Goal: Task Accomplishment & Management: Manage account settings

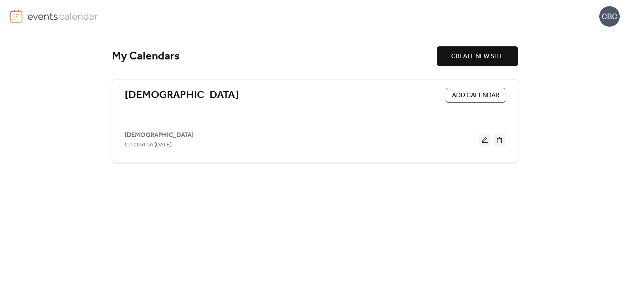
click at [417, 209] on div "My Calendars CREATE NEW SITE Cornerstone Baptist ADD CALENDAR Cornerstone Bapti…" at bounding box center [315, 159] width 426 height 252
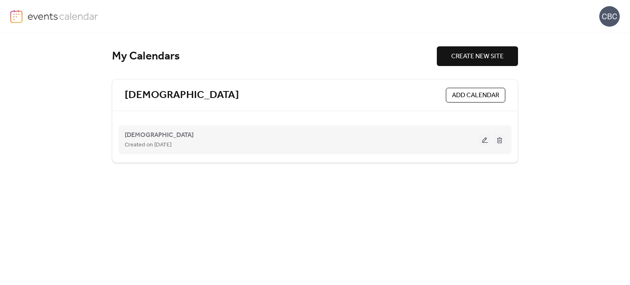
click at [484, 139] on button at bounding box center [484, 140] width 11 height 12
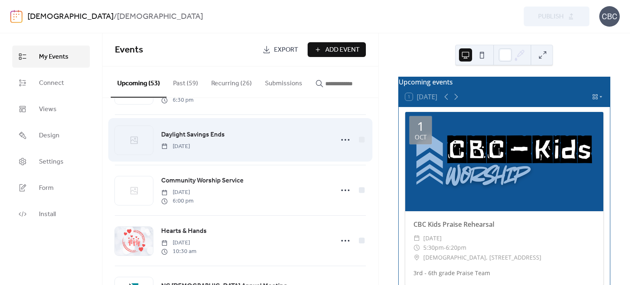
scroll to position [451, 0]
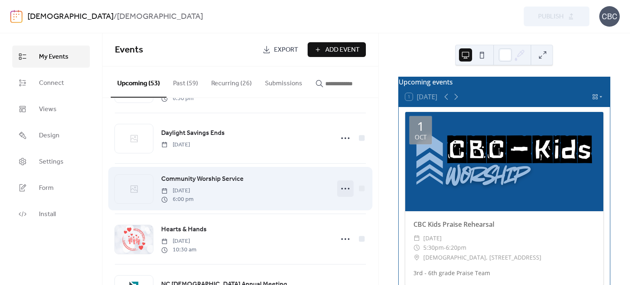
click at [342, 191] on icon at bounding box center [345, 188] width 13 height 13
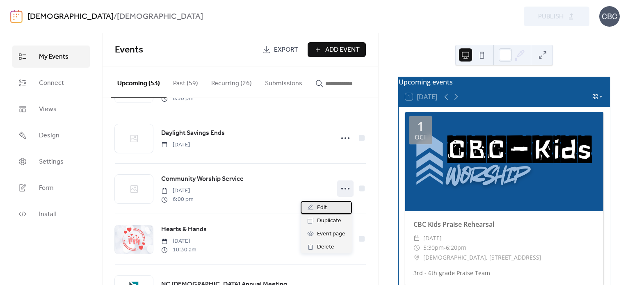
click at [323, 207] on span "Edit" at bounding box center [322, 208] width 10 height 10
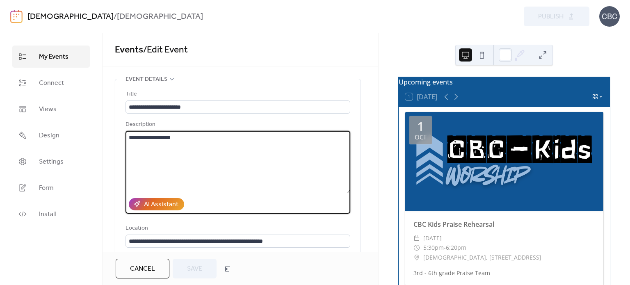
drag, startPoint x: 190, startPoint y: 134, endPoint x: 127, endPoint y: 133, distance: 63.6
click at [127, 133] on textarea "**********" at bounding box center [237, 162] width 225 height 62
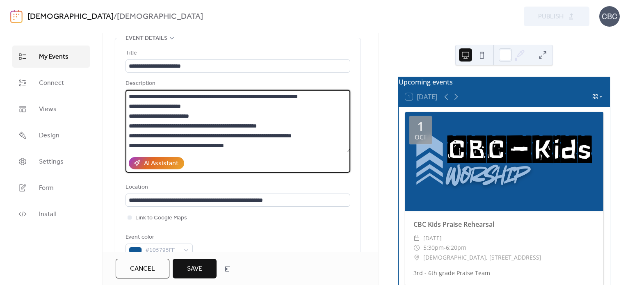
scroll to position [82, 0]
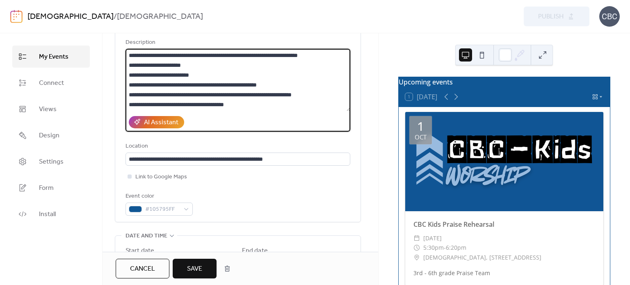
type textarea "**********"
click at [129, 177] on div at bounding box center [129, 176] width 4 height 4
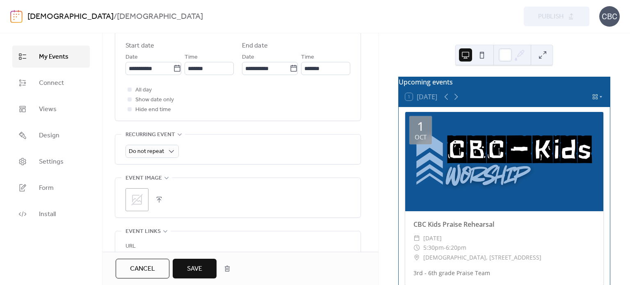
scroll to position [328, 0]
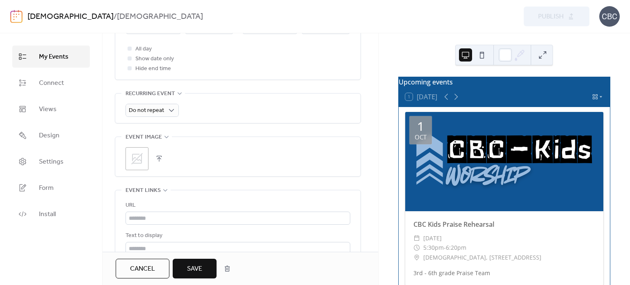
click at [139, 157] on icon at bounding box center [136, 158] width 13 height 13
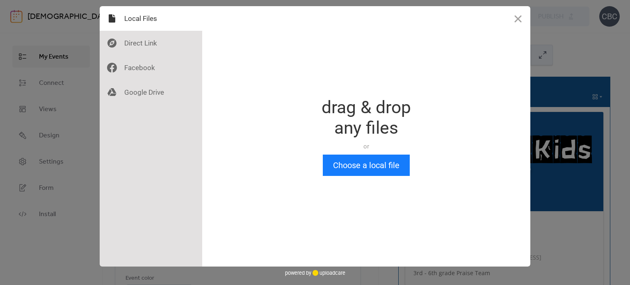
scroll to position [0, 0]
click at [360, 166] on button "Choose a local file" at bounding box center [366, 165] width 87 height 21
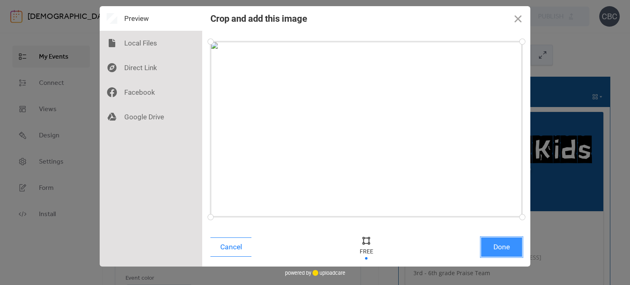
click at [494, 248] on button "Done" at bounding box center [501, 246] width 41 height 19
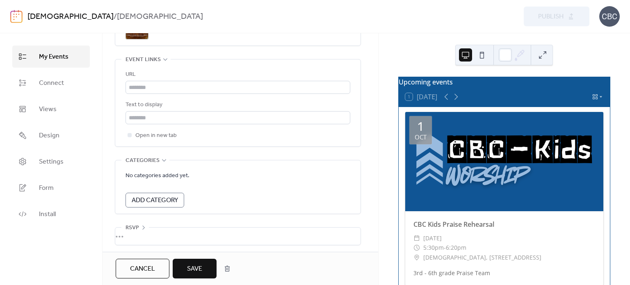
scroll to position [461, 0]
click at [193, 268] on span "Save" at bounding box center [194, 269] width 15 height 10
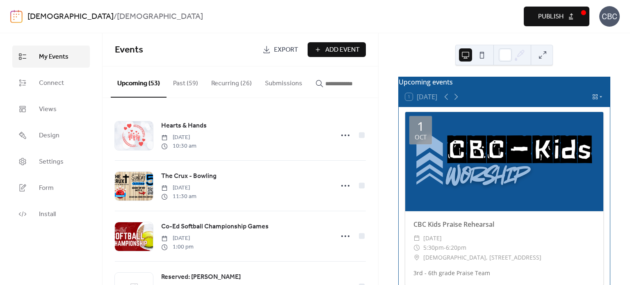
click at [555, 10] on button "Publish" at bounding box center [556, 17] width 66 height 20
click at [598, 99] on icon at bounding box center [600, 96] width 5 height 5
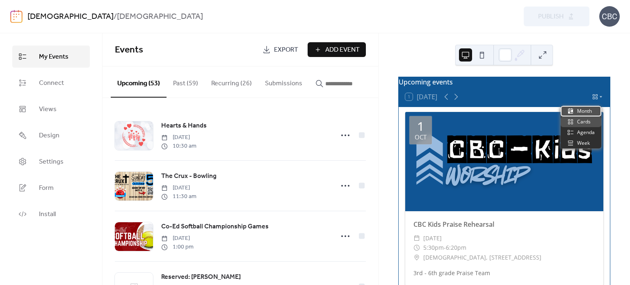
click at [590, 110] on span "Month" at bounding box center [584, 110] width 15 height 7
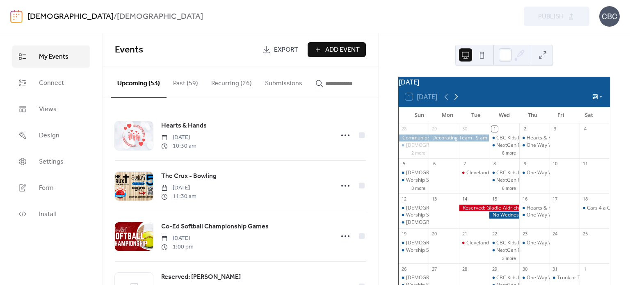
click at [457, 100] on icon at bounding box center [456, 97] width 4 height 6
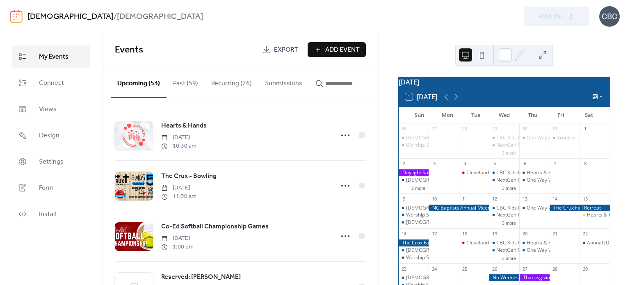
click at [420, 191] on button "2 more" at bounding box center [418, 187] width 20 height 7
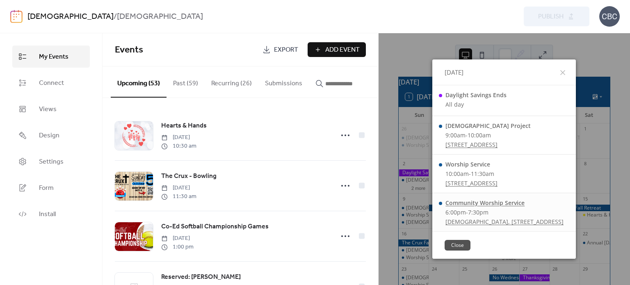
click at [455, 202] on div "Community Worship Service" at bounding box center [504, 203] width 118 height 8
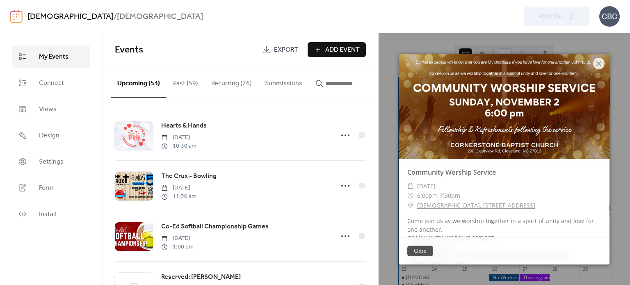
click at [423, 250] on button "Close" at bounding box center [420, 251] width 26 height 11
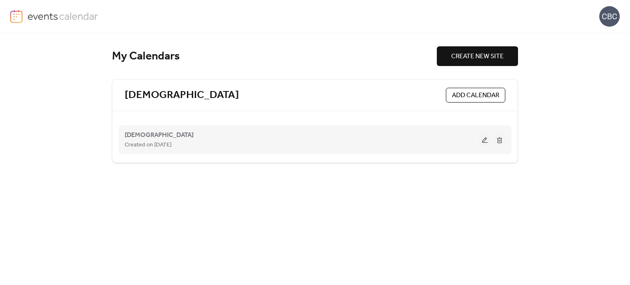
click at [483, 141] on button at bounding box center [484, 140] width 11 height 12
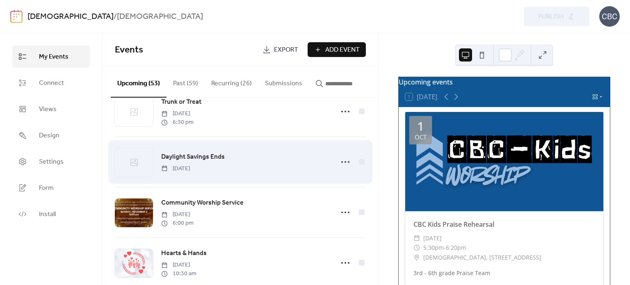
scroll to position [451, 0]
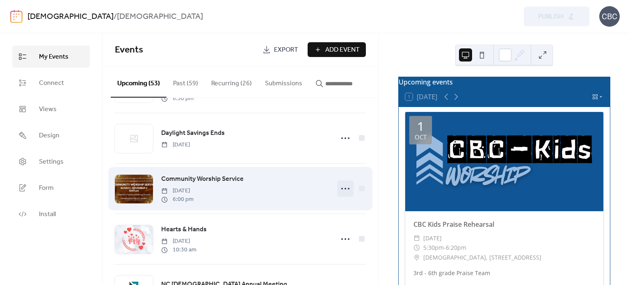
click at [344, 189] on circle at bounding box center [345, 189] width 2 height 2
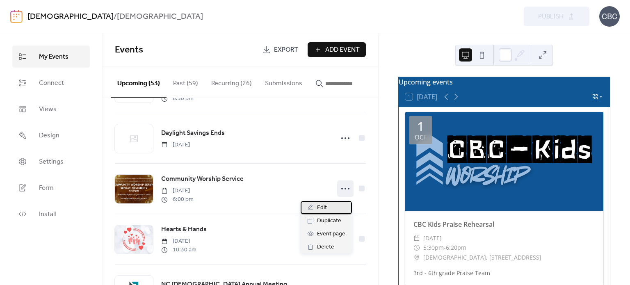
click at [325, 207] on span "Edit" at bounding box center [322, 208] width 10 height 10
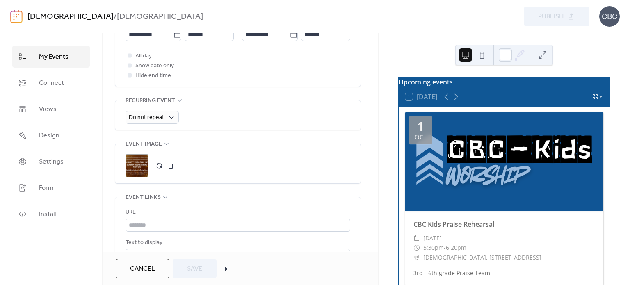
scroll to position [328, 0]
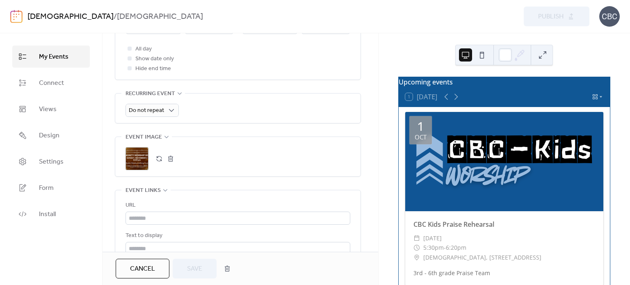
click at [169, 159] on button "button" at bounding box center [170, 158] width 11 height 11
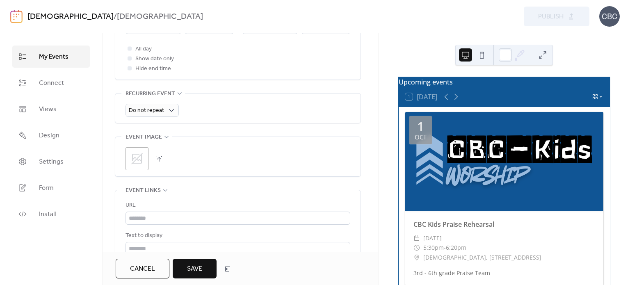
click at [133, 159] on icon at bounding box center [136, 158] width 13 height 13
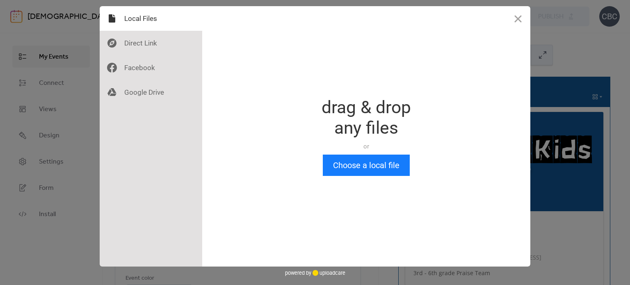
scroll to position [0, 0]
click at [352, 166] on button "Choose a local file" at bounding box center [366, 165] width 87 height 21
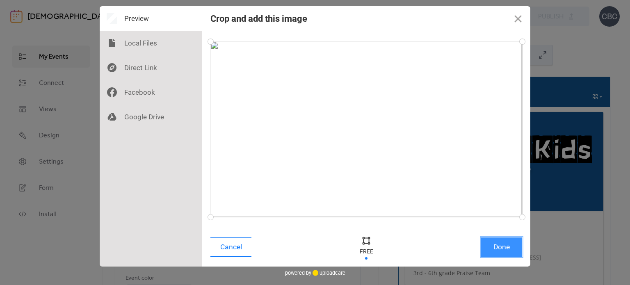
click at [498, 247] on button "Done" at bounding box center [501, 246] width 41 height 19
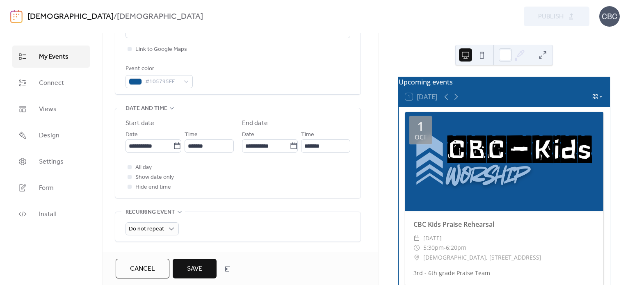
scroll to position [287, 0]
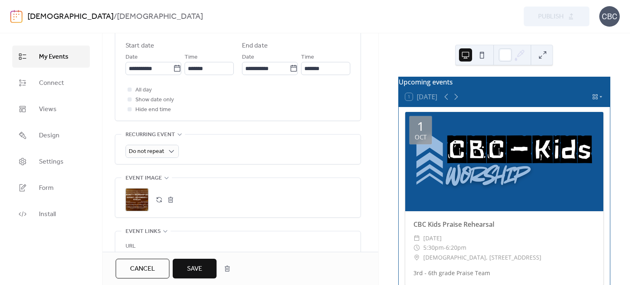
click at [196, 265] on span "Save" at bounding box center [194, 269] width 15 height 10
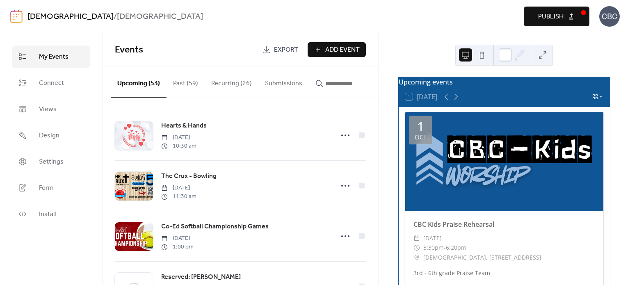
click at [560, 19] on span "Publish" at bounding box center [550, 17] width 25 height 10
click at [455, 102] on icon at bounding box center [456, 97] width 10 height 10
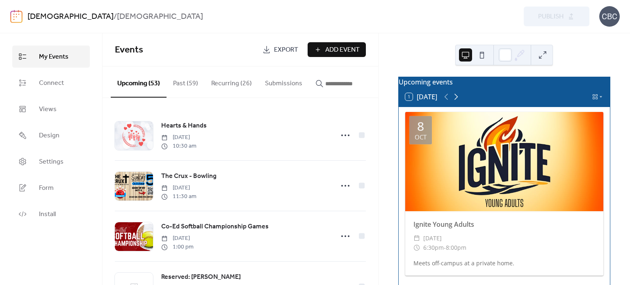
click at [455, 102] on icon at bounding box center [456, 97] width 10 height 10
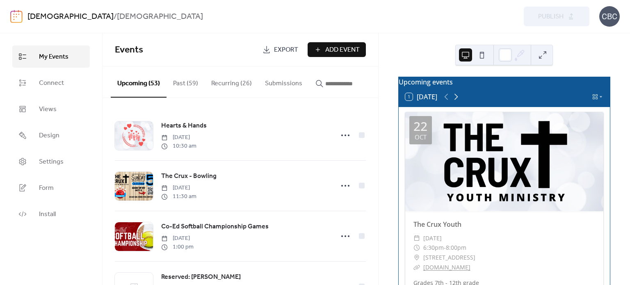
click at [455, 102] on icon at bounding box center [456, 97] width 10 height 10
click at [446, 100] on icon at bounding box center [446, 97] width 4 height 6
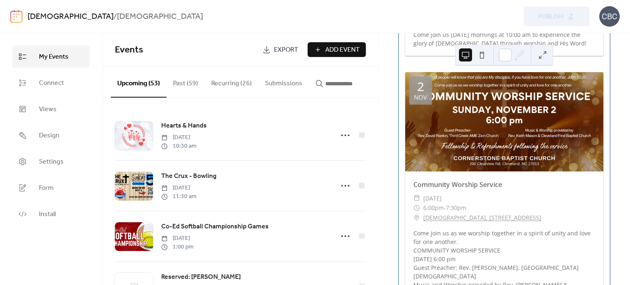
scroll to position [2705, 0]
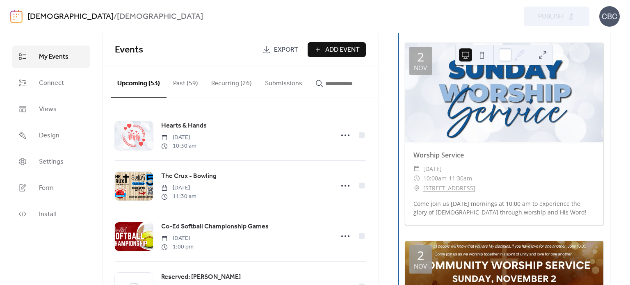
click at [617, 49] on div "Upcoming events 1 [DATE] [DATE] The Crux Youth ​ [DATE] ​ 6:30pm - 8:00pm ​ [ST…" at bounding box center [503, 159] width 251 height 252
